Goal: Information Seeking & Learning: Learn about a topic

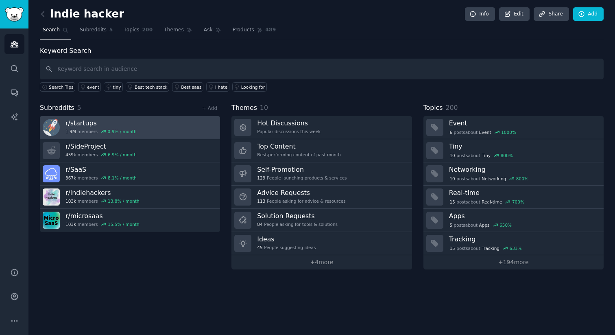
click at [103, 127] on div "r/ startups 1.9M members 0.9 % / month" at bounding box center [101, 127] width 71 height 17
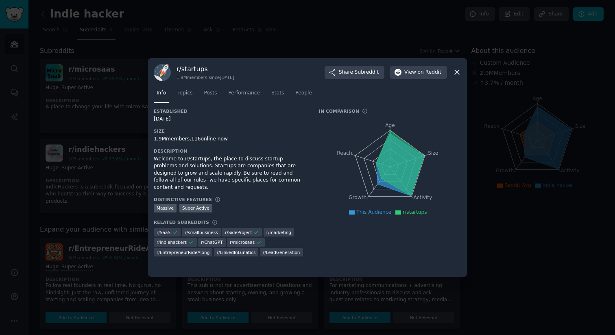
click at [500, 105] on div at bounding box center [307, 167] width 615 height 335
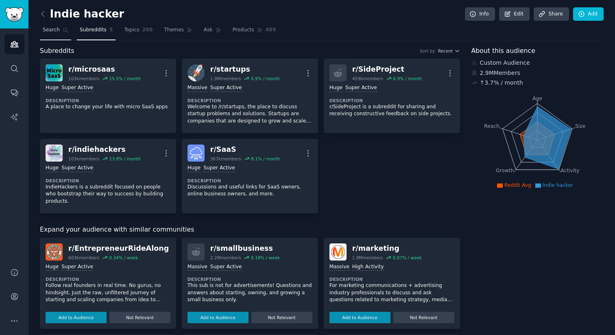
click at [46, 31] on span "Search" at bounding box center [51, 29] width 17 height 7
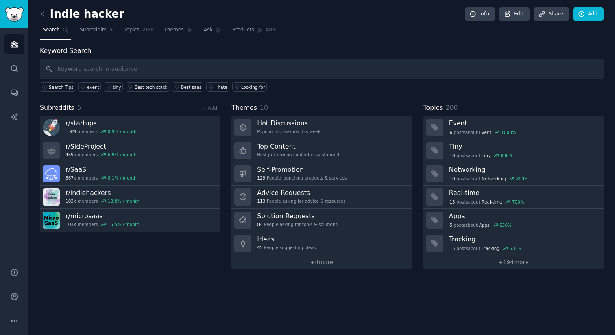
click at [110, 64] on input "text" at bounding box center [322, 69] width 564 height 21
click at [81, 72] on input "sass" at bounding box center [322, 69] width 564 height 21
type input "s"
click at [55, 87] on span "Search Tips" at bounding box center [61, 87] width 25 height 6
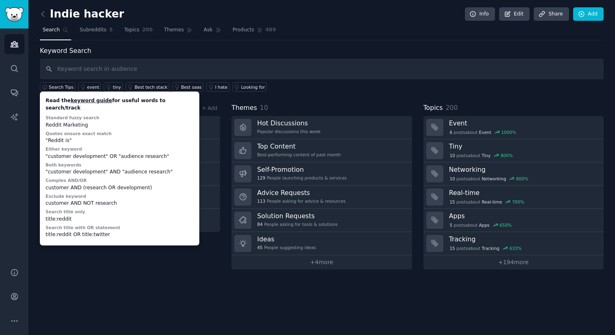
click at [74, 122] on div "Reddit Marketing" at bounding box center [120, 125] width 148 height 7
copy div "Marketing"
click at [86, 72] on input "text" at bounding box center [322, 69] width 564 height 21
paste input "Marketing"
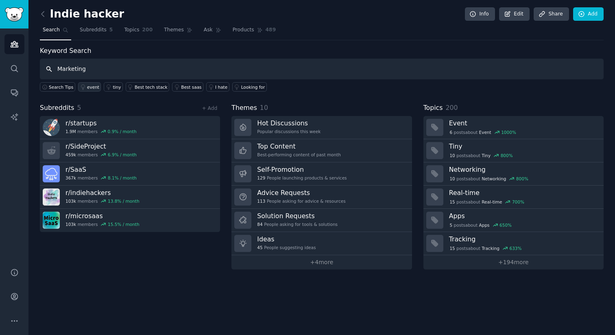
type input "Marketing"
click at [90, 89] on div "event" at bounding box center [93, 87] width 12 height 6
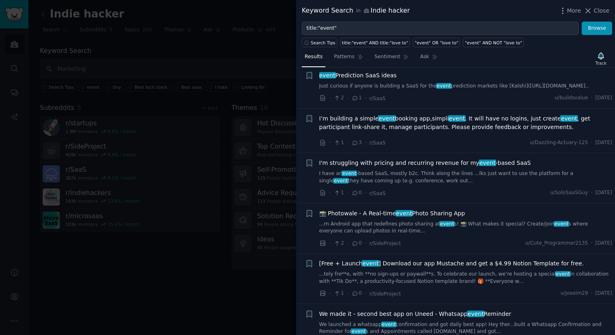
scroll to position [1814, 0]
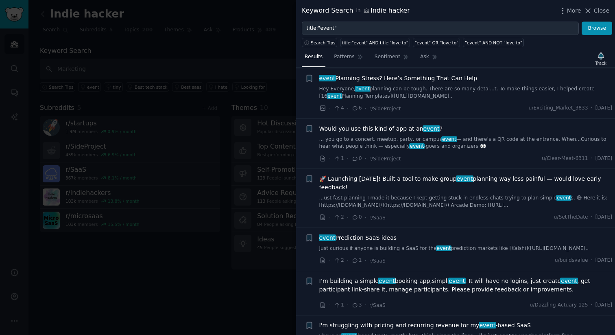
click at [208, 249] on div at bounding box center [307, 167] width 615 height 335
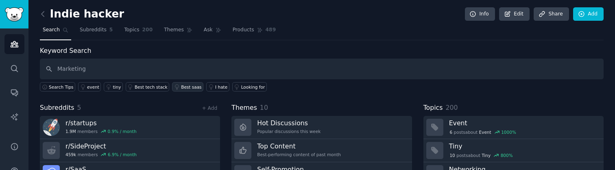
click at [183, 88] on div "Best saas" at bounding box center [191, 87] width 20 height 6
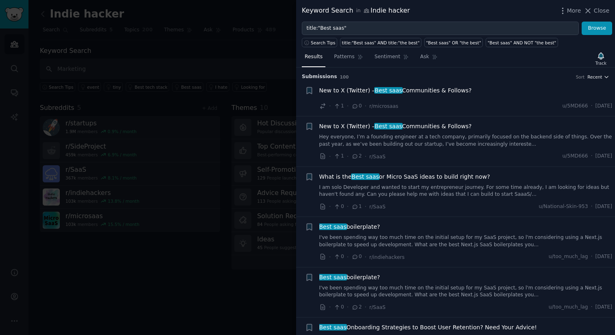
click at [596, 78] on span "Recent" at bounding box center [595, 77] width 15 height 6
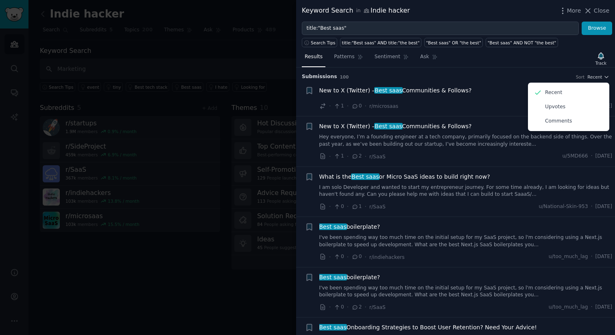
click at [509, 70] on div "Submission s 100 Sort Recent Recent Upvotes Comments" at bounding box center [456, 74] width 308 height 13
